Goal: Obtain resource: Download file/media

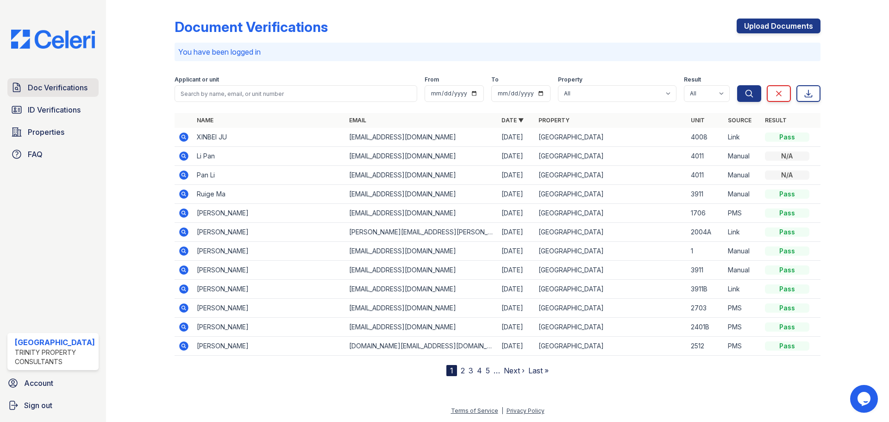
click at [41, 87] on span "Doc Verifications" at bounding box center [58, 87] width 60 height 11
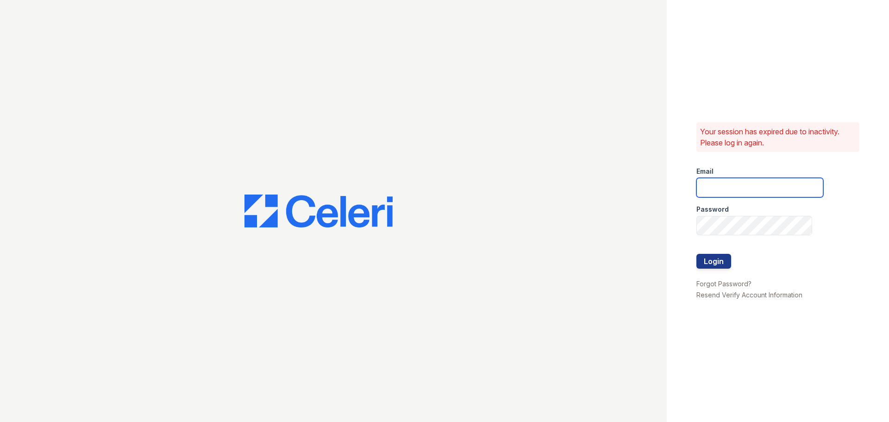
type input "arrivestreetervilleleasing@trinity-pm.com"
click at [718, 262] on button "Login" at bounding box center [714, 261] width 35 height 15
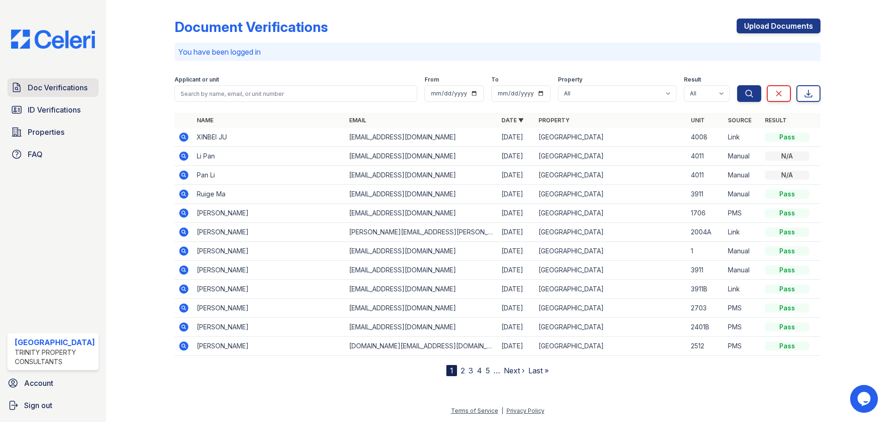
click at [38, 90] on span "Doc Verifications" at bounding box center [58, 87] width 60 height 11
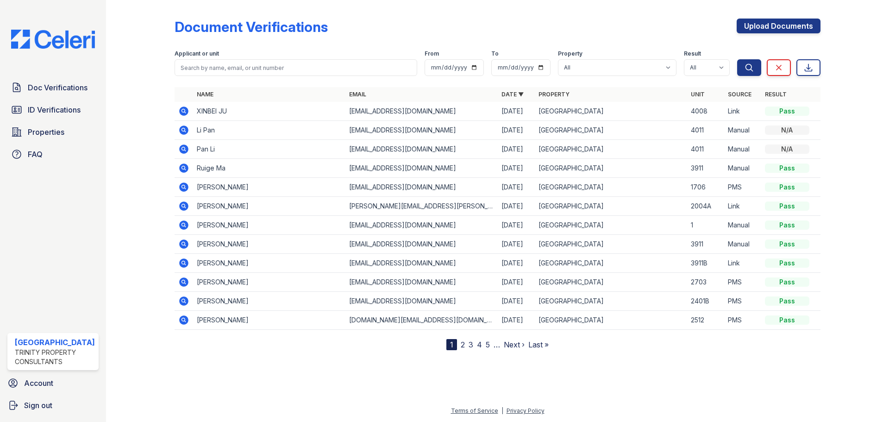
click at [183, 110] on icon at bounding box center [183, 110] width 2 height 2
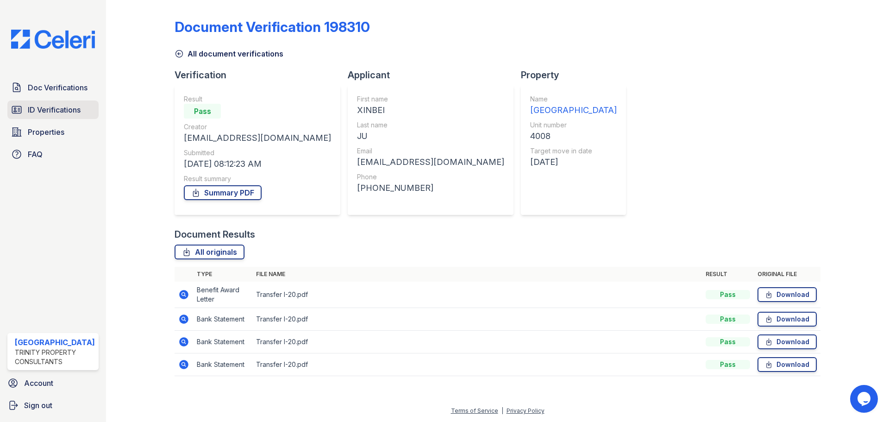
click at [27, 112] on link "ID Verifications" at bounding box center [52, 110] width 91 height 19
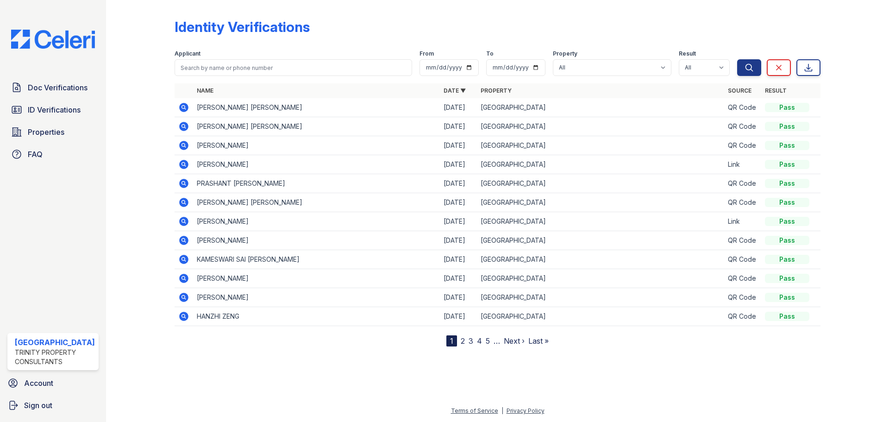
click at [183, 145] on icon at bounding box center [183, 145] width 2 height 2
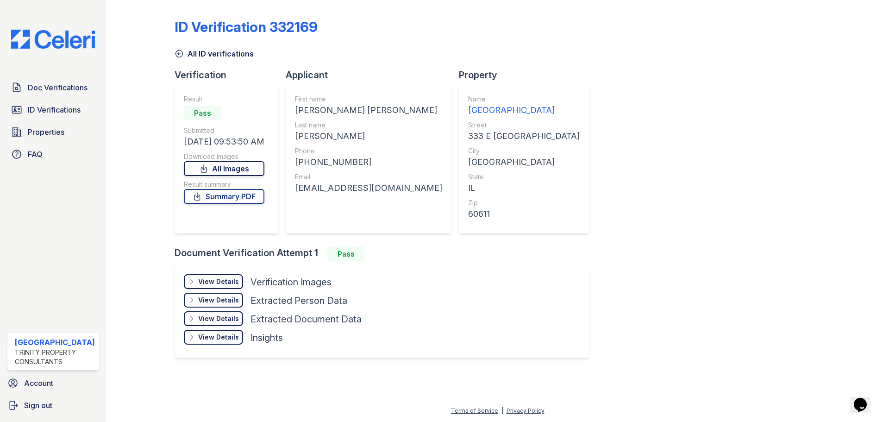
click at [224, 173] on link "All Images" at bounding box center [224, 168] width 81 height 15
click at [47, 101] on link "ID Verifications" at bounding box center [52, 110] width 91 height 19
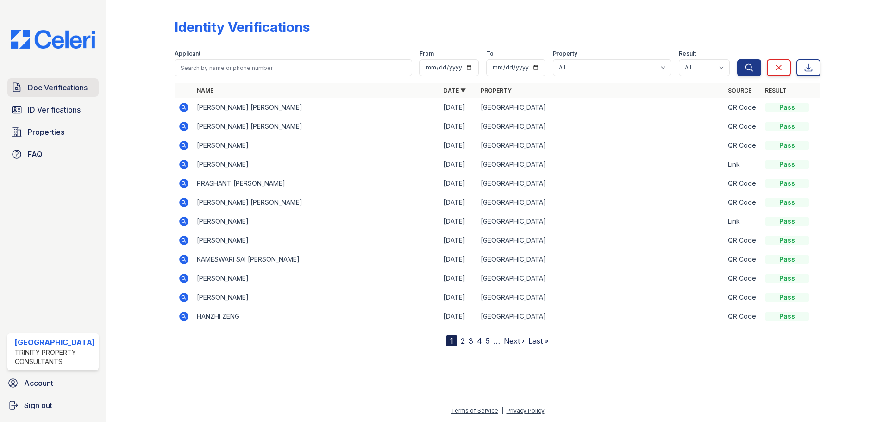
click at [47, 82] on span "Doc Verifications" at bounding box center [58, 87] width 60 height 11
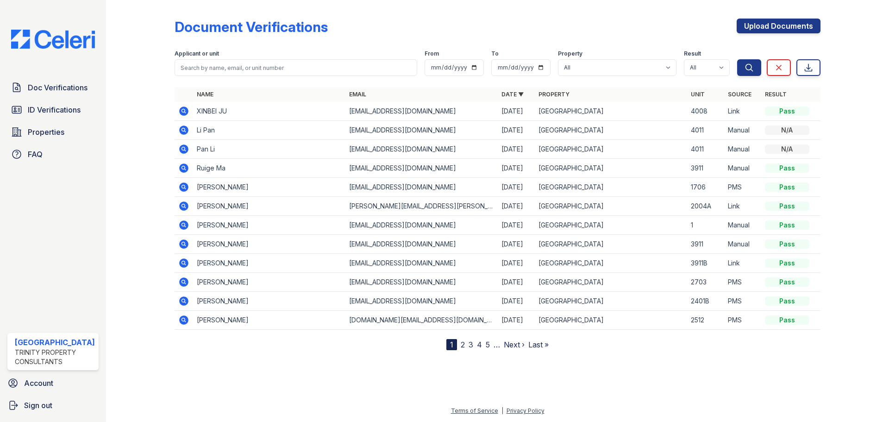
click at [181, 107] on icon at bounding box center [183, 111] width 11 height 11
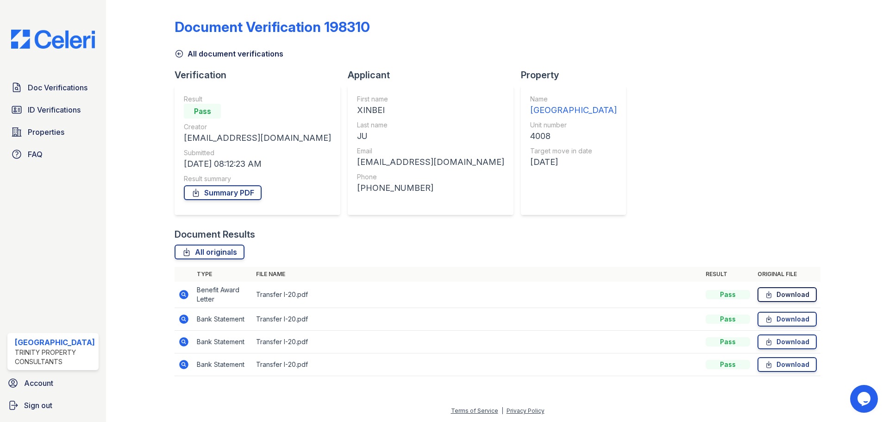
click at [795, 296] on link "Download" at bounding box center [787, 294] width 59 height 15
